Goal: Obtain resource: Download file/media

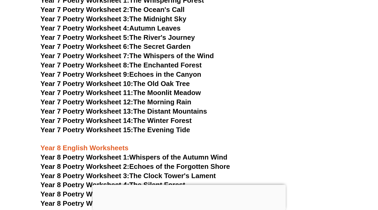
scroll to position [3491, 0]
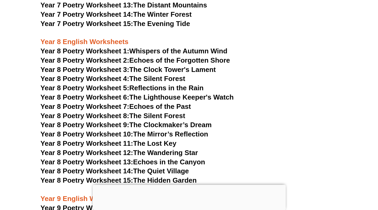
click at [145, 47] on link "Year 8 Poetry Worksheet 1: Whispers of the Autumn Wind" at bounding box center [134, 51] width 187 height 8
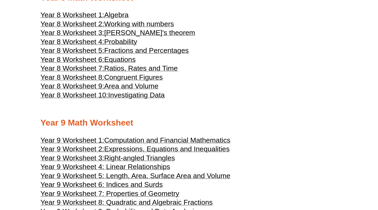
scroll to position [1411, 0]
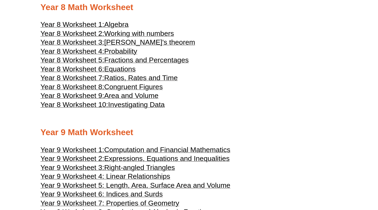
click at [112, 28] on span "Algebra" at bounding box center [116, 24] width 24 height 8
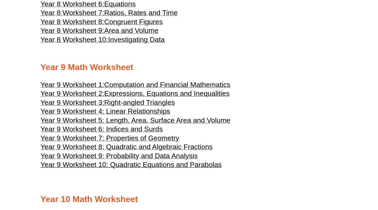
scroll to position [1437, 0]
